Goal: Transaction & Acquisition: Purchase product/service

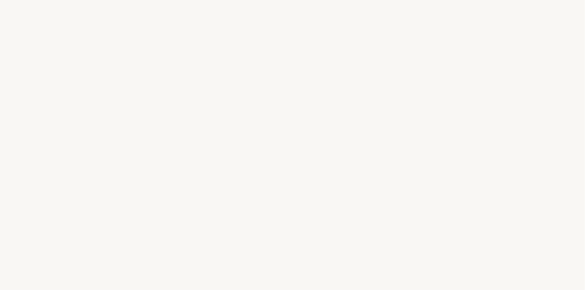
select select "FR"
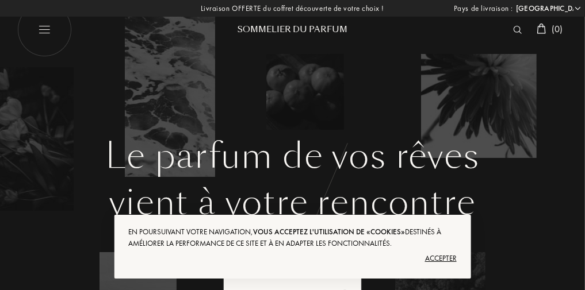
click at [513, 26] on img at bounding box center [517, 30] width 9 height 8
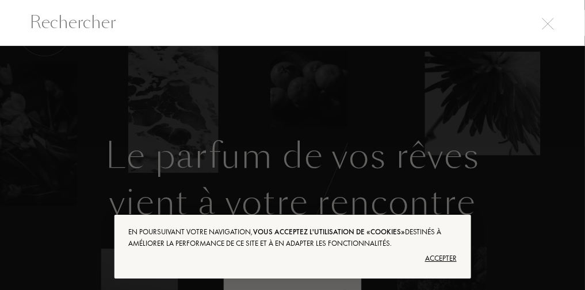
scroll to position [1, 0]
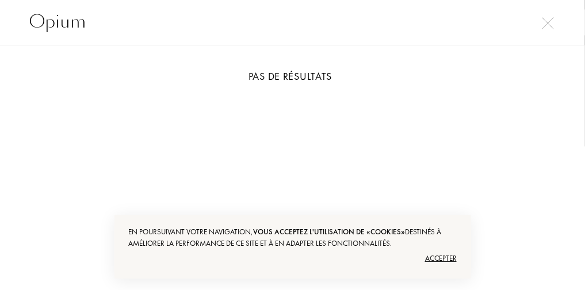
type input "Opium"
click at [445, 255] on div "Accepter" at bounding box center [292, 259] width 328 height 18
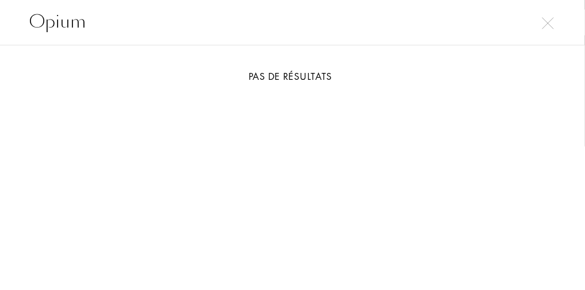
click at [397, 27] on input "Opium" at bounding box center [292, 22] width 585 height 26
click at [548, 26] on img at bounding box center [548, 23] width 12 height 12
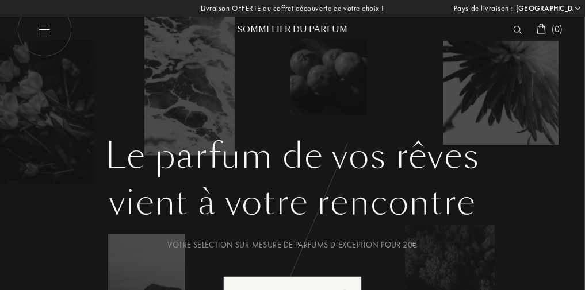
click at [513, 31] on img at bounding box center [517, 30] width 9 height 8
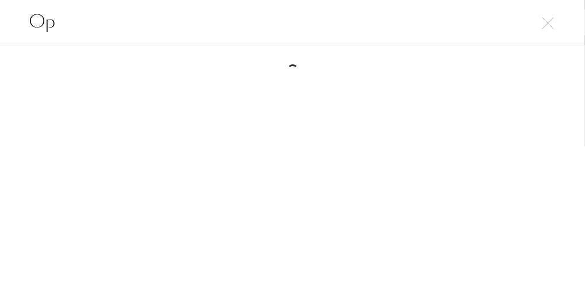
type input "O"
click at [343, 25] on input "Yv" at bounding box center [292, 22] width 585 height 26
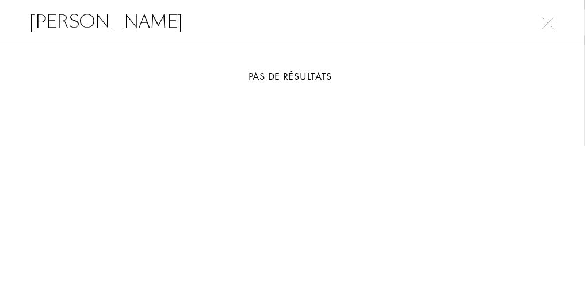
type input "Yves"
click at [545, 26] on img at bounding box center [548, 23] width 12 height 12
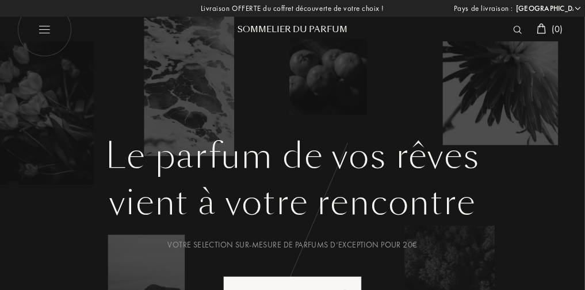
click at [37, 29] on img at bounding box center [44, 30] width 55 height 55
select select "FR"
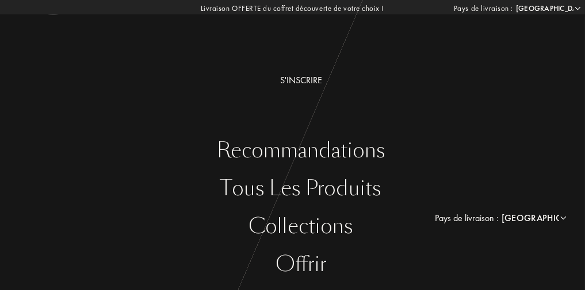
scroll to position [0, 0]
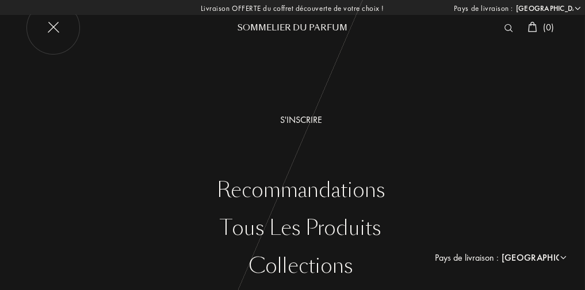
click at [504, 27] on img at bounding box center [508, 28] width 9 height 8
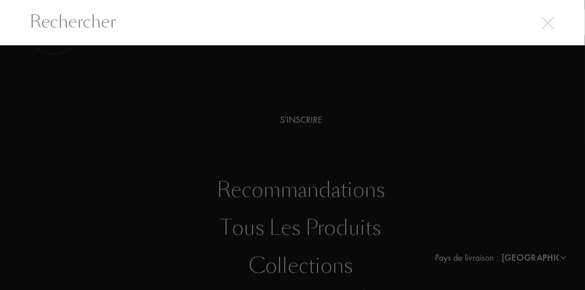
scroll to position [1, 0]
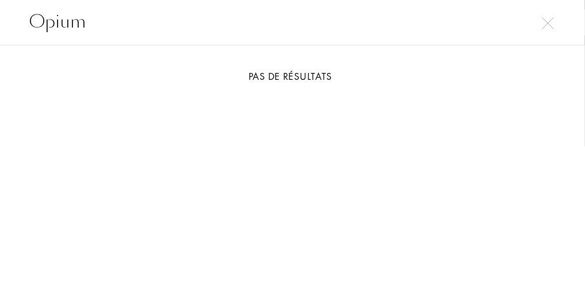
type input "Opium"
click at [549, 24] on img at bounding box center [548, 23] width 12 height 12
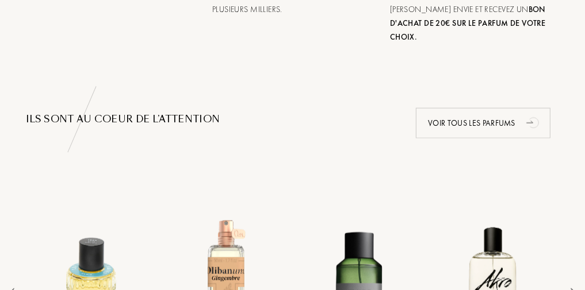
scroll to position [708, 0]
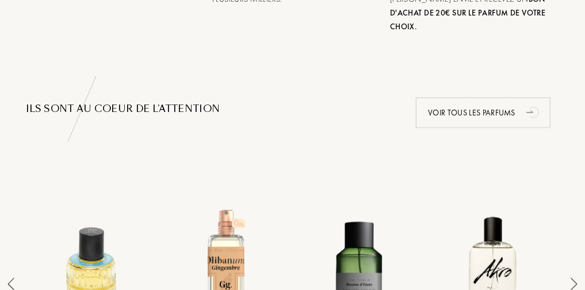
click at [507, 105] on div "Voir tous les parfums" at bounding box center [483, 113] width 135 height 30
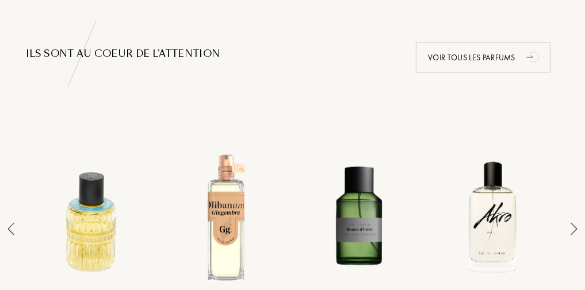
click at [575, 223] on img at bounding box center [574, 229] width 7 height 13
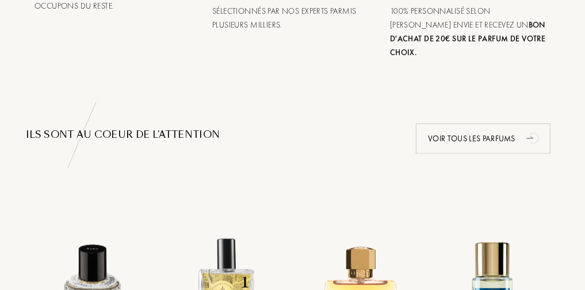
scroll to position [672, 0]
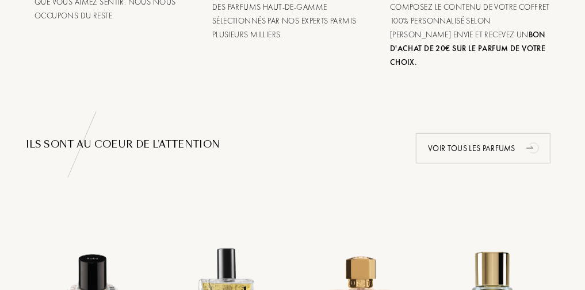
click at [503, 133] on div "Voir tous les parfums" at bounding box center [483, 148] width 135 height 30
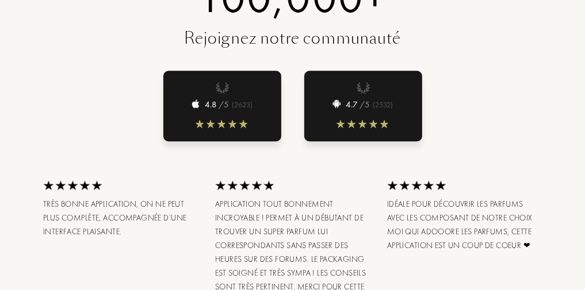
scroll to position [1888, 0]
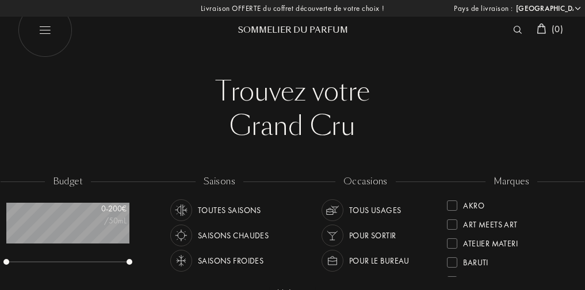
select select "FR"
